Goal: Transaction & Acquisition: Purchase product/service

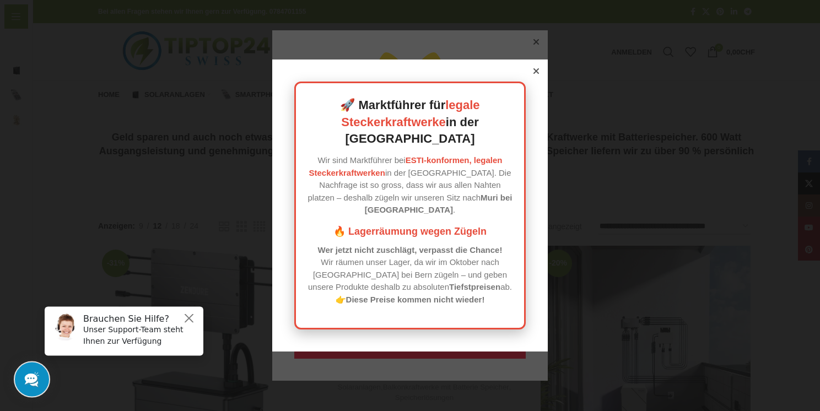
click at [533, 74] on icon at bounding box center [536, 71] width 6 height 6
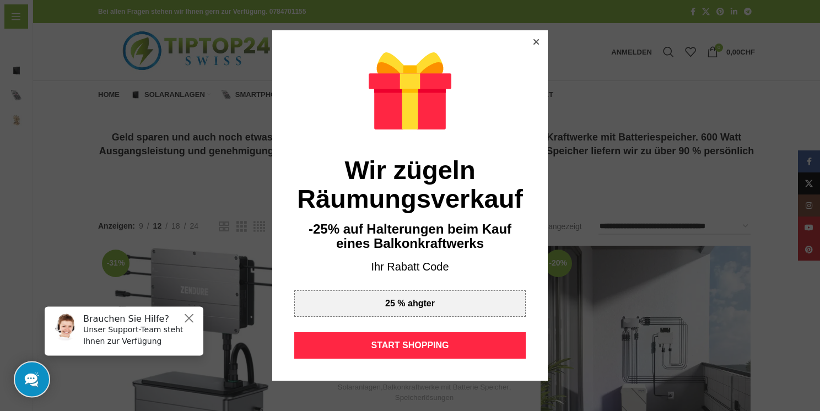
click at [402, 145] on div at bounding box center [409, 142] width 231 height 9
click at [401, 306] on div "25 % ahgter" at bounding box center [410, 305] width 50 height 9
click at [533, 39] on icon at bounding box center [536, 42] width 6 height 6
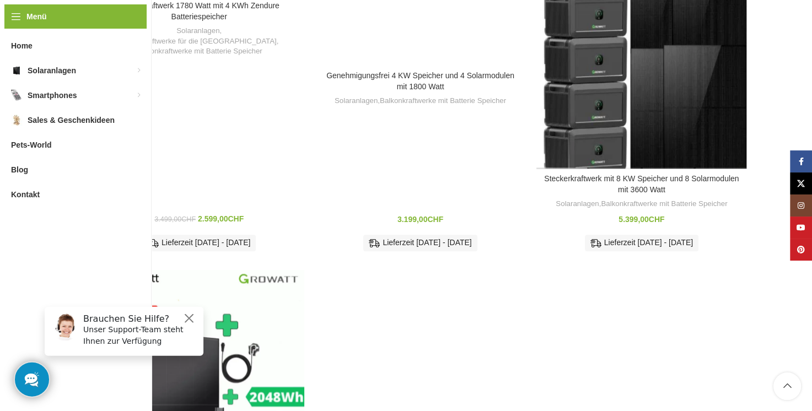
scroll to position [980, 0]
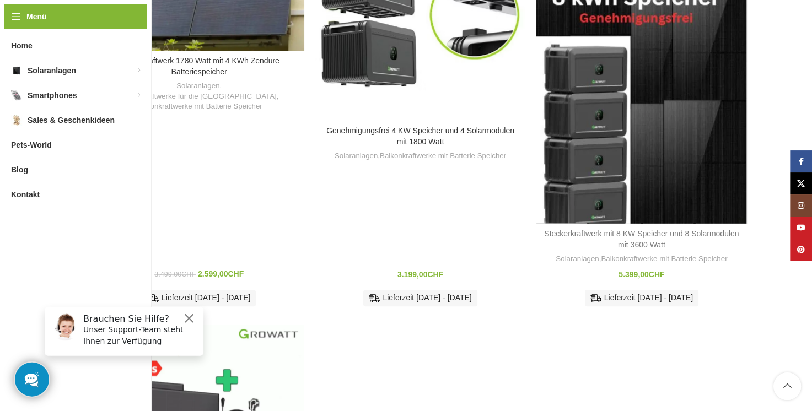
click at [639, 229] on link "Steckerkraftwerk mit 8 KW Speicher und 8 Solarmodulen mit 3600 Watt" at bounding box center [641, 239] width 194 height 20
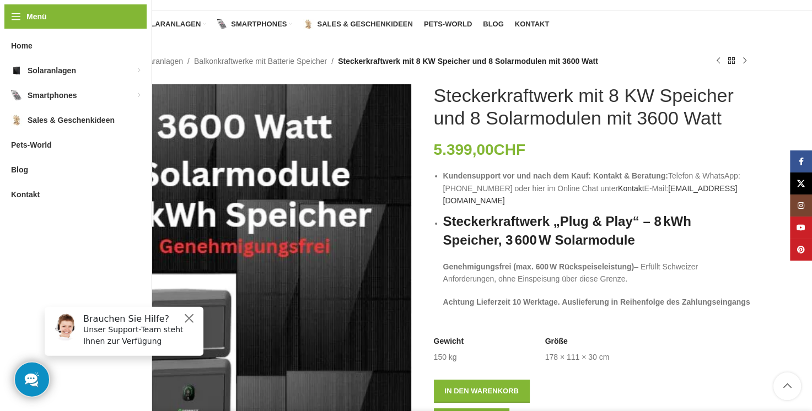
scroll to position [55, 0]
